Goal: Information Seeking & Learning: Learn about a topic

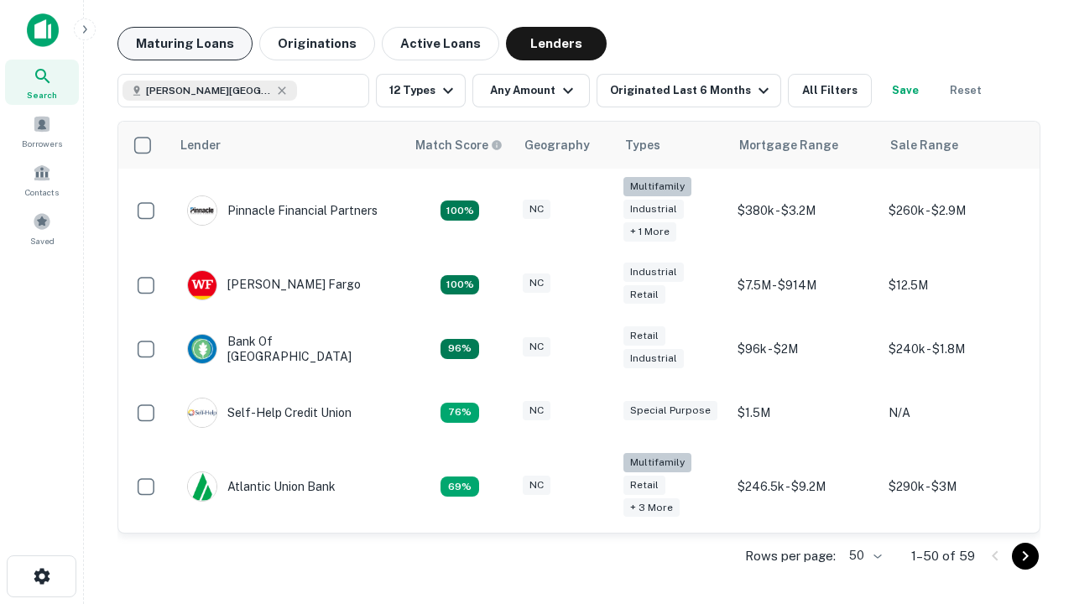
click at [185, 44] on button "Maturing Loans" at bounding box center [184, 44] width 135 height 34
